Goal: Communication & Community: Answer question/provide support

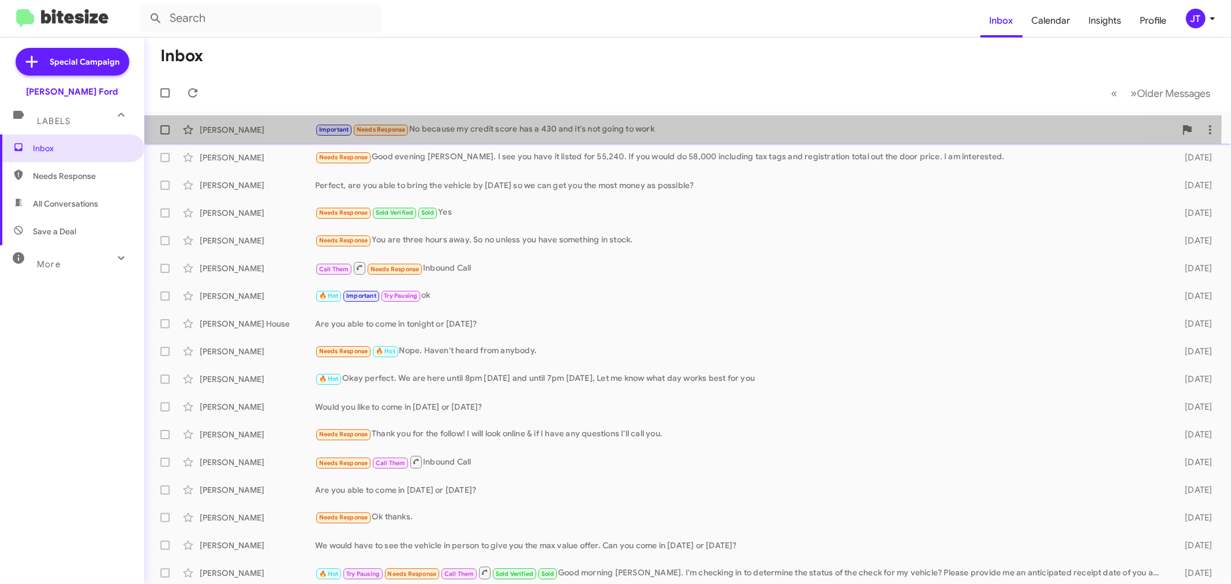
click at [670, 125] on div "Important Needs Response No because my credit score has a 430 and it's not goin…" at bounding box center [745, 129] width 860 height 13
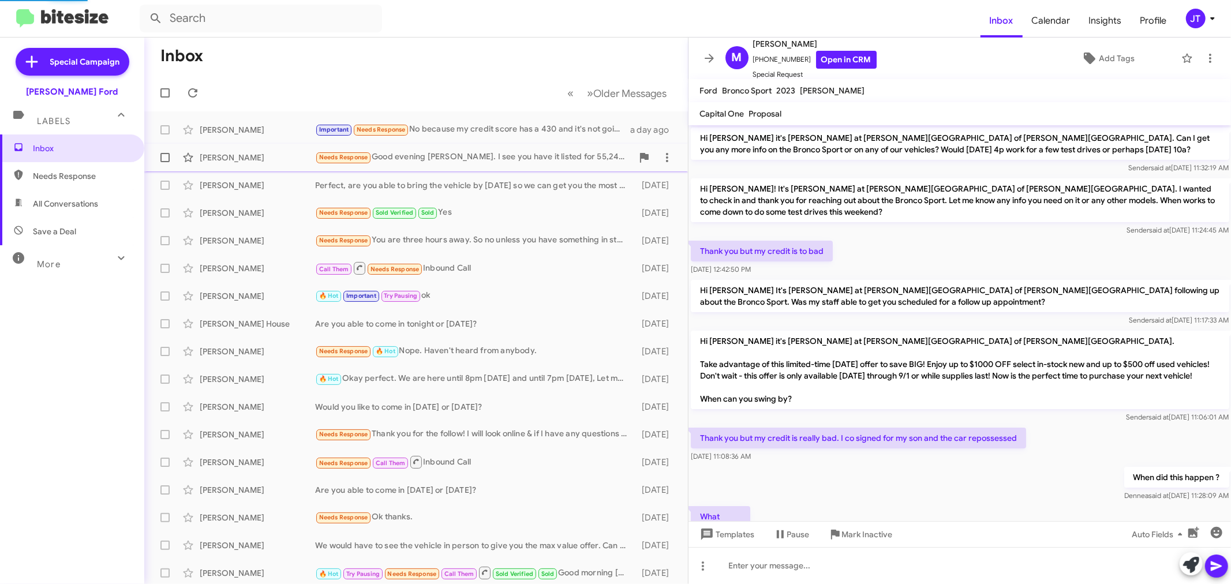
scroll to position [642, 0]
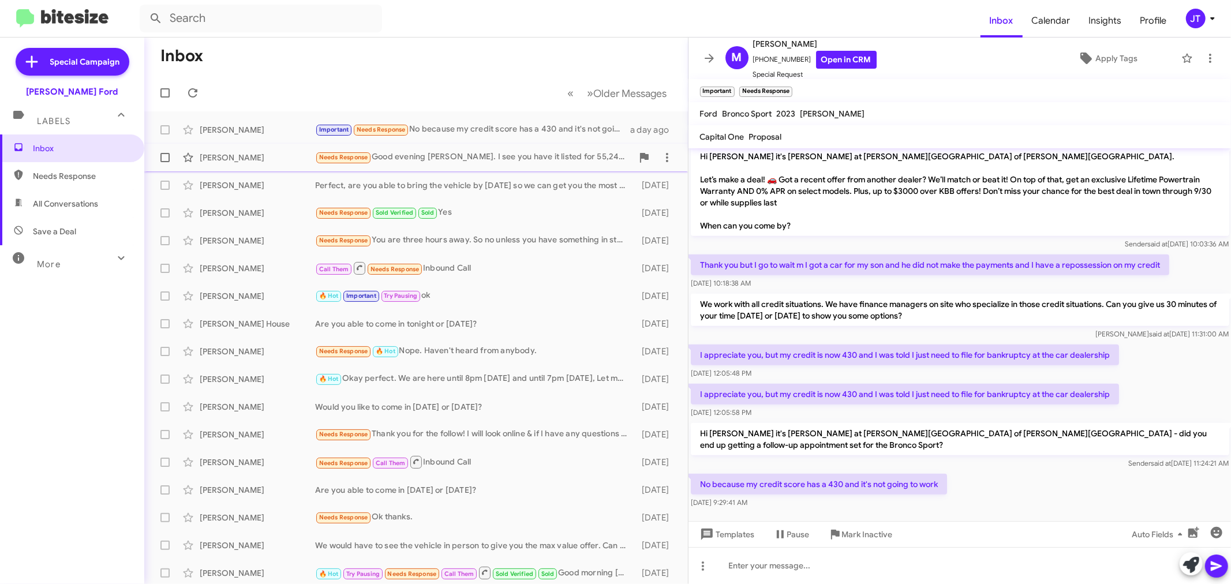
click at [535, 154] on div "Needs Response Good evening [PERSON_NAME]. I see you have it listed for 55,240.…" at bounding box center [473, 157] width 317 height 13
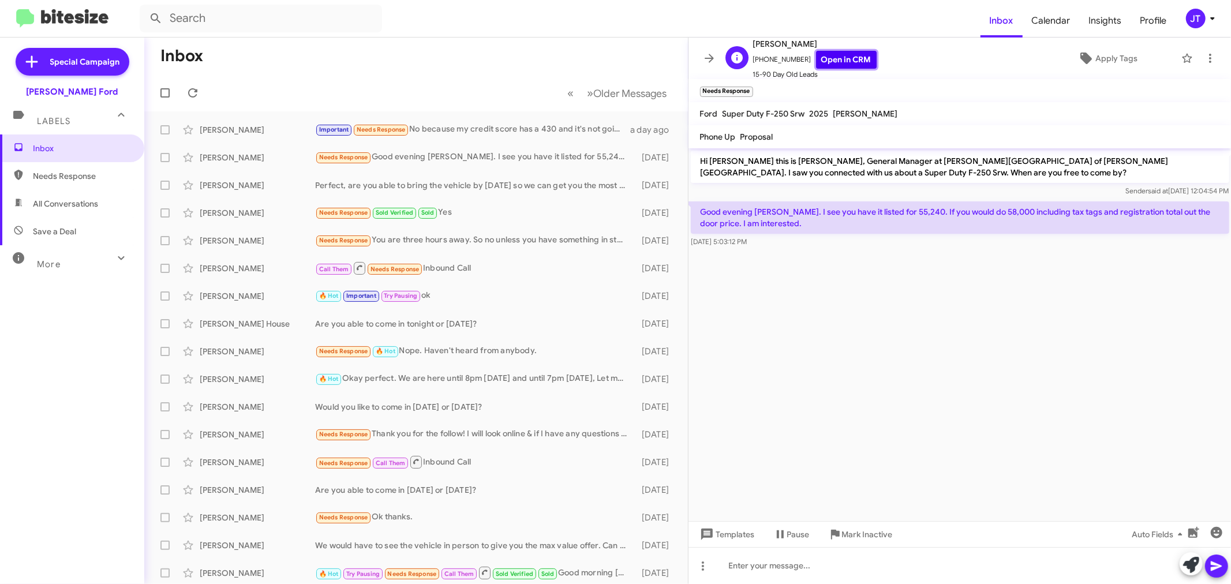
click at [845, 59] on link "Open in CRM" at bounding box center [846, 60] width 61 height 18
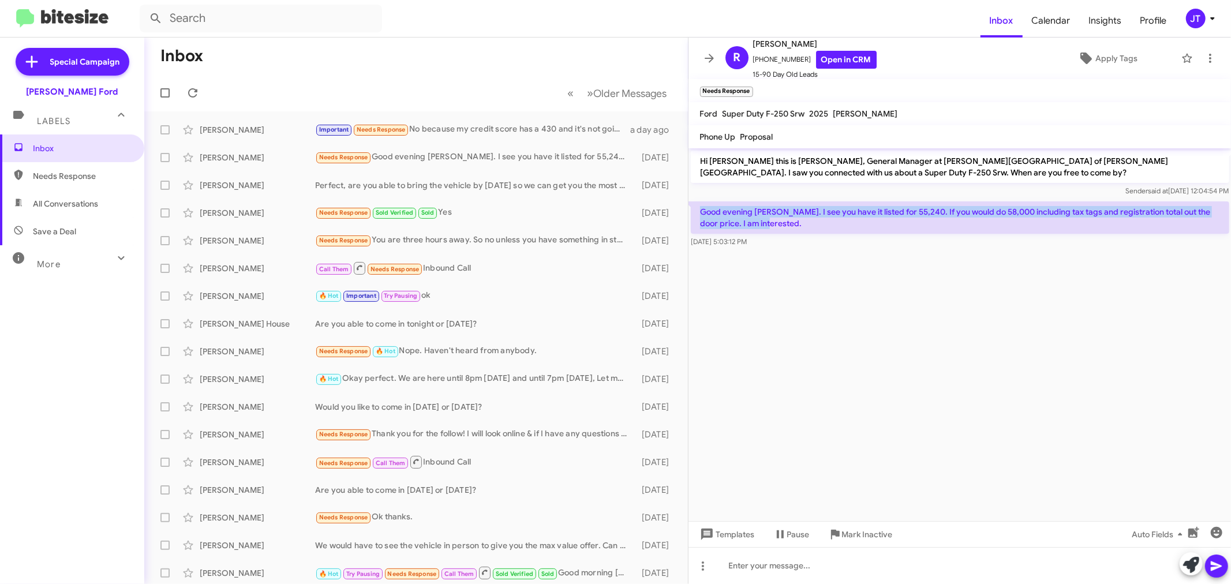
drag, startPoint x: 700, startPoint y: 210, endPoint x: 745, endPoint y: 221, distance: 46.9
click at [766, 221] on p "Good evening [PERSON_NAME]. I see you have it listed for 55,240. If you would d…" at bounding box center [960, 217] width 538 height 32
copy p "Good evening [PERSON_NAME]. I see you have it listed for 55,240. If you would d…"
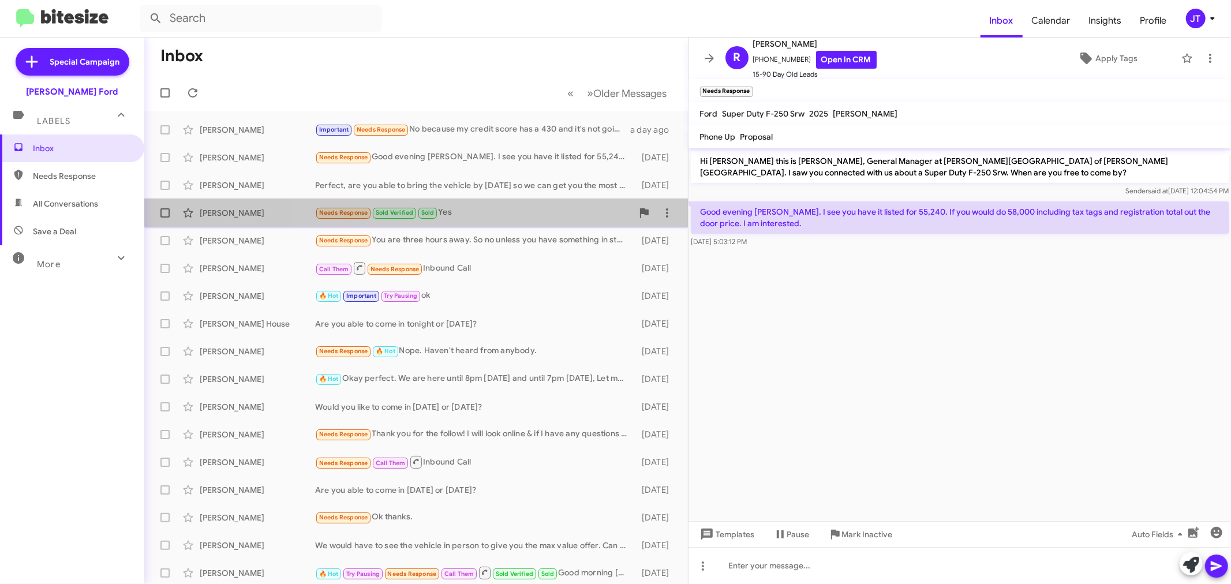
click at [522, 206] on div "Needs Response Sold Verified Sold Yes" at bounding box center [473, 212] width 317 height 13
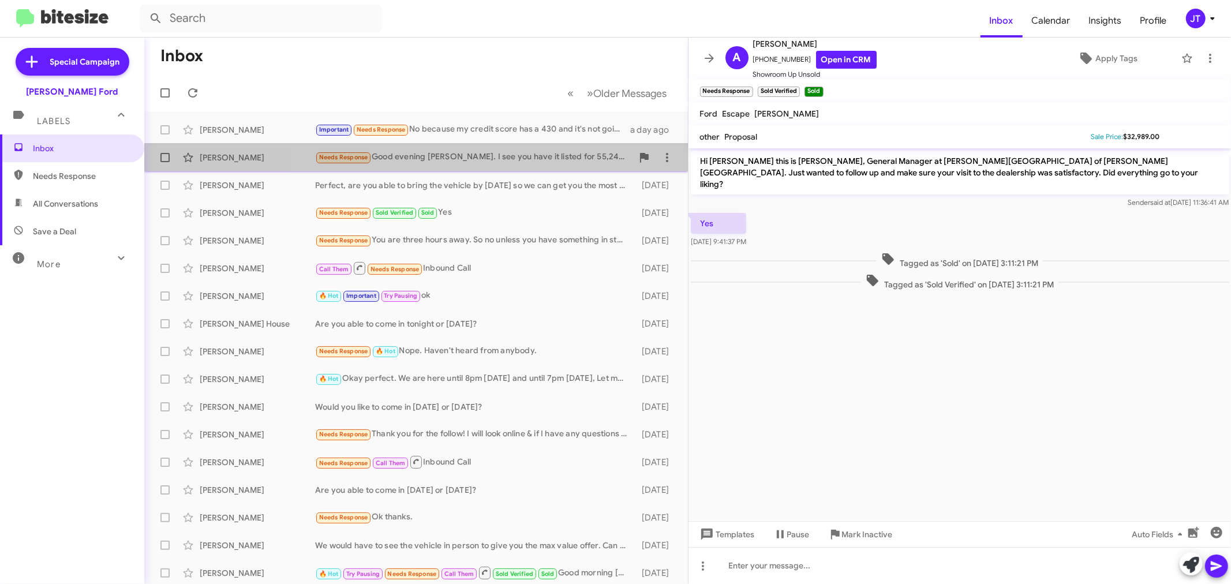
click at [483, 152] on div "Needs Response Good evening [PERSON_NAME]. I see you have it listed for 55,240.…" at bounding box center [473, 157] width 317 height 13
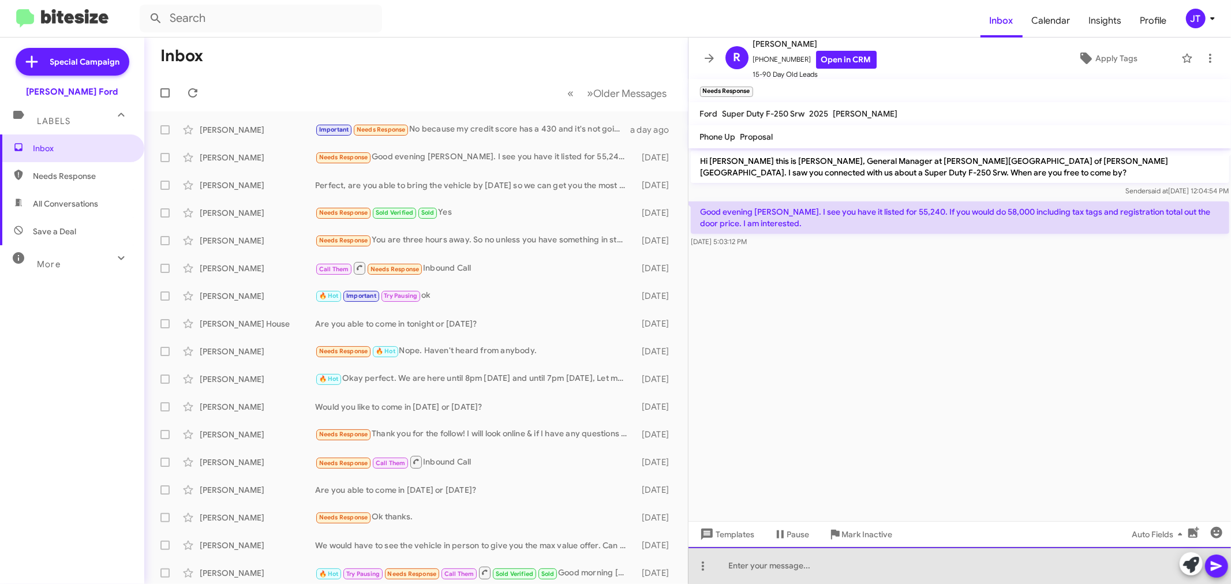
click at [834, 564] on div at bounding box center [959, 565] width 543 height 37
click at [740, 567] on div "GOod Morning [PERSON_NAME]. I am checking on this now for you." at bounding box center [959, 565] width 543 height 37
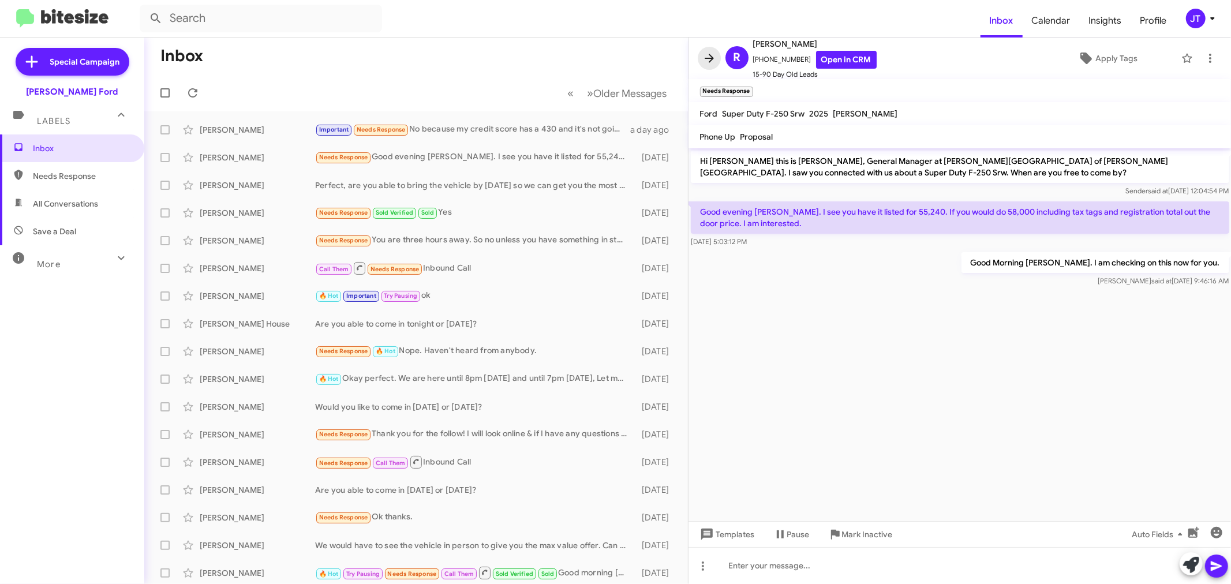
click at [715, 57] on icon at bounding box center [709, 58] width 14 height 14
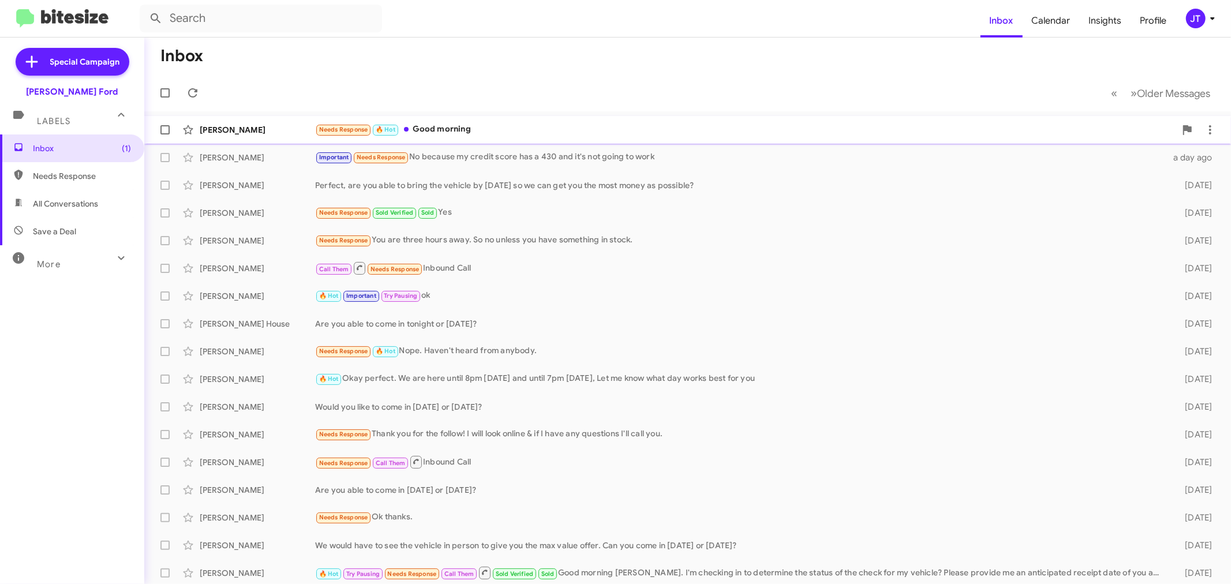
click at [515, 130] on div "Needs Response 🔥 Hot Good morning" at bounding box center [745, 129] width 860 height 13
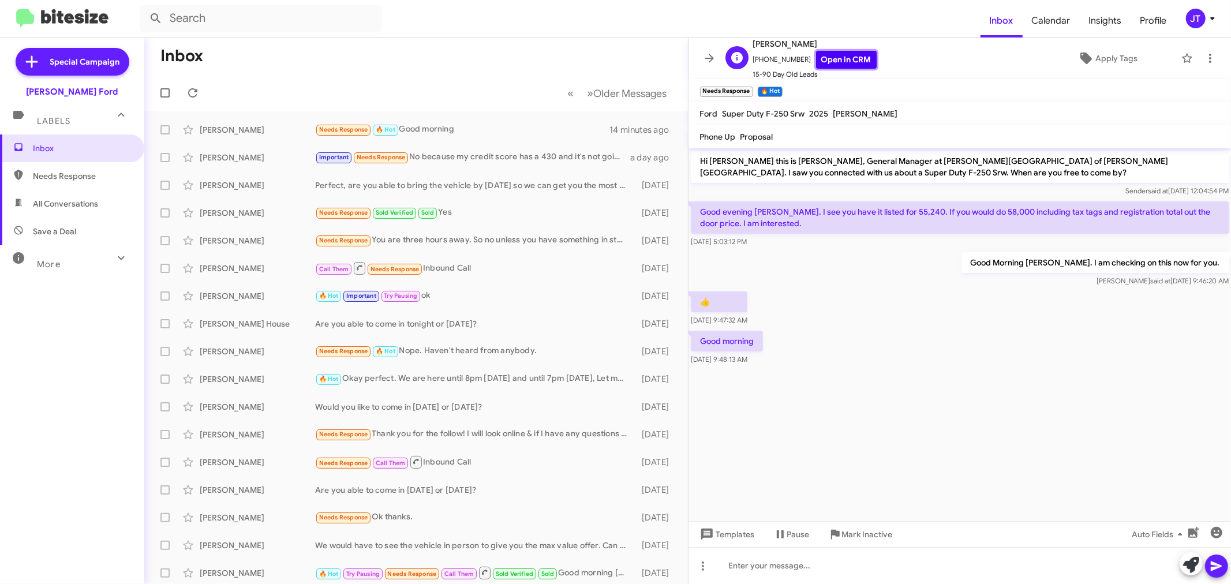
click at [844, 58] on link "Open in CRM" at bounding box center [846, 60] width 61 height 18
click at [706, 56] on icon at bounding box center [709, 58] width 14 height 14
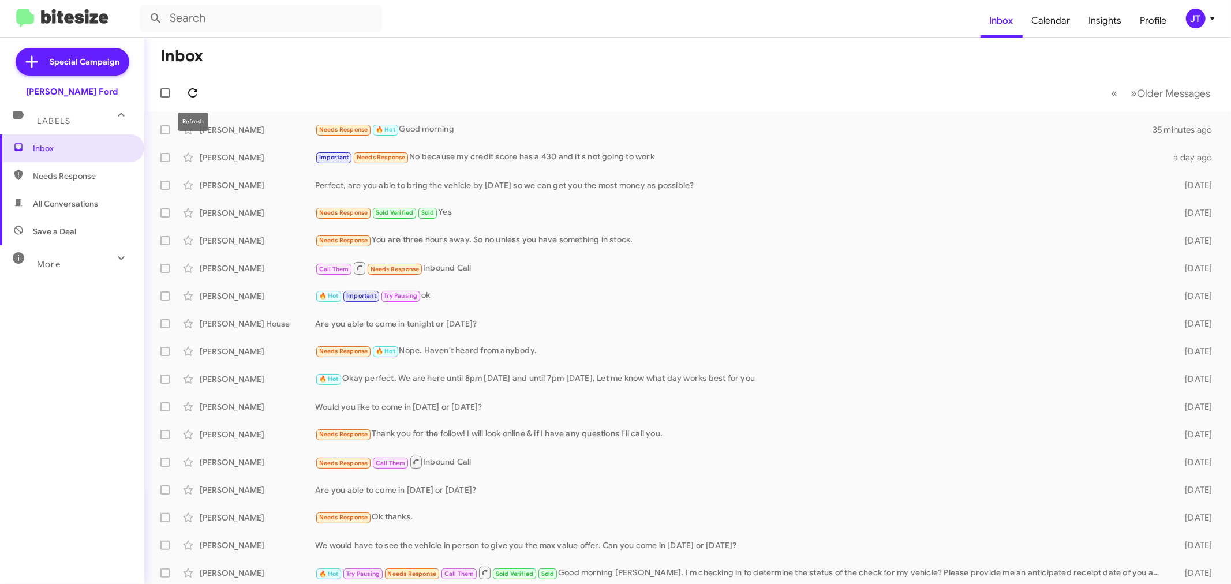
click at [199, 95] on icon at bounding box center [193, 93] width 14 height 14
click at [188, 88] on icon at bounding box center [193, 93] width 14 height 14
